Goal: Information Seeking & Learning: Learn about a topic

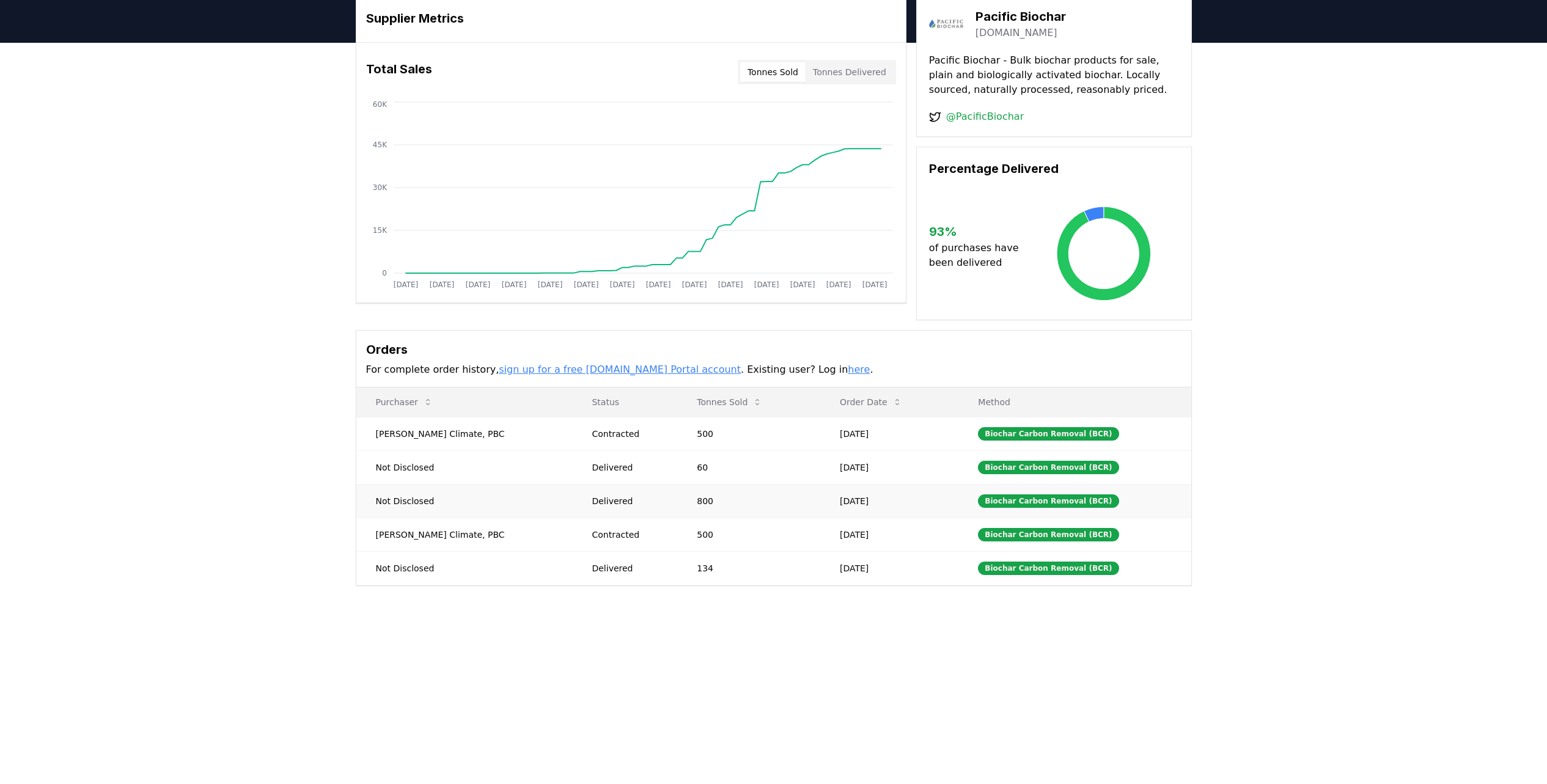
scroll to position [77, 0]
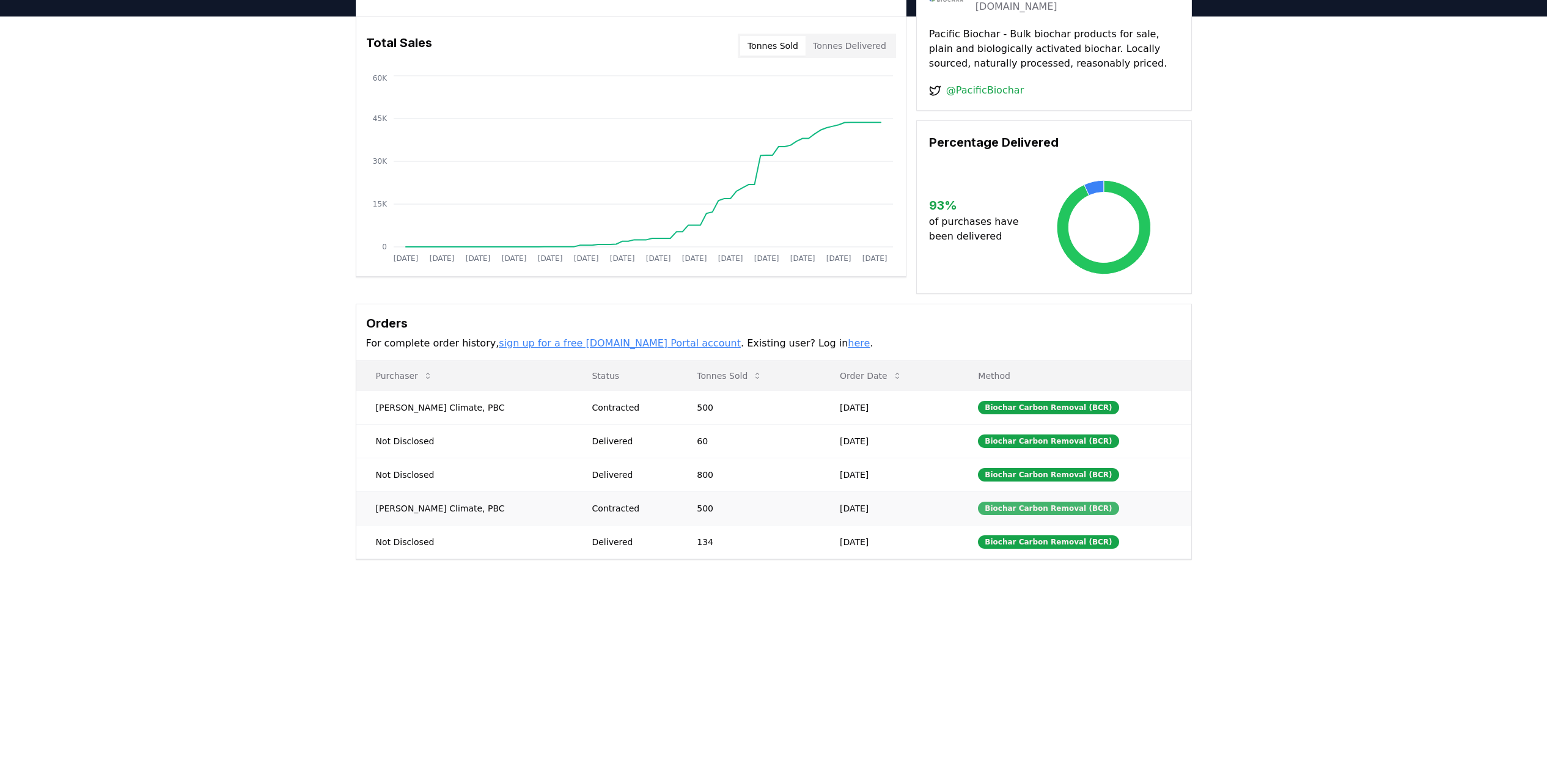
click at [1006, 512] on div "Biochar Carbon Removal (BCR)" at bounding box center [1048, 509] width 141 height 13
click at [713, 516] on td "500" at bounding box center [749, 508] width 143 height 34
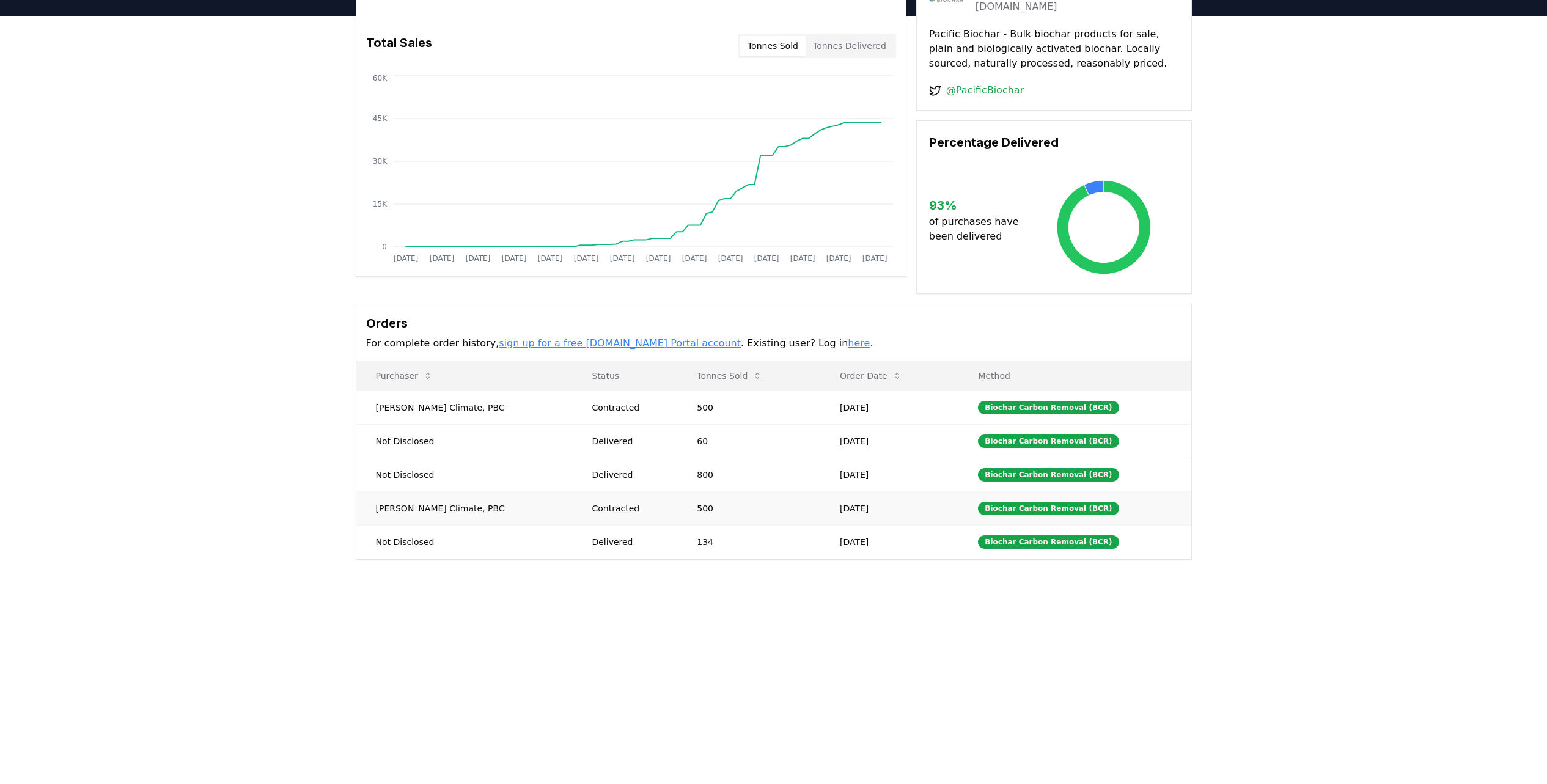
drag, startPoint x: 713, startPoint y: 516, endPoint x: 602, endPoint y: 513, distance: 111.0
click at [602, 513] on div "Contracted" at bounding box center [630, 508] width 76 height 13
